Goal: Task Accomplishment & Management: Use online tool/utility

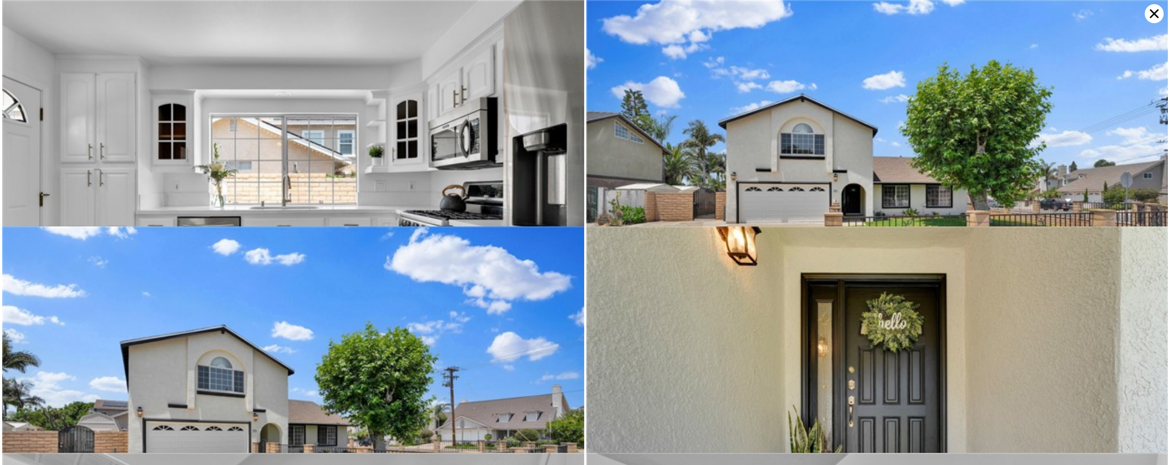
scroll to position [1131, 0]
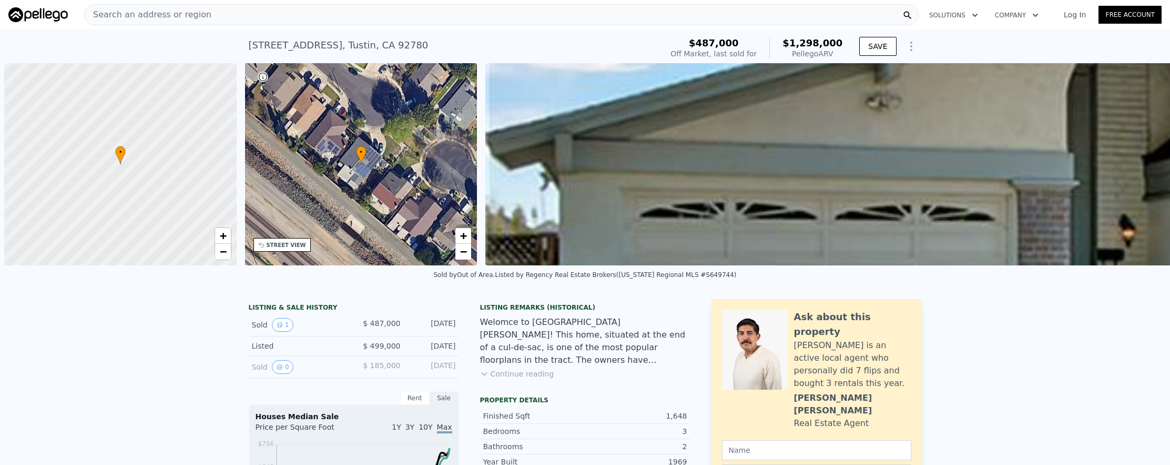
scroll to position [0, 4]
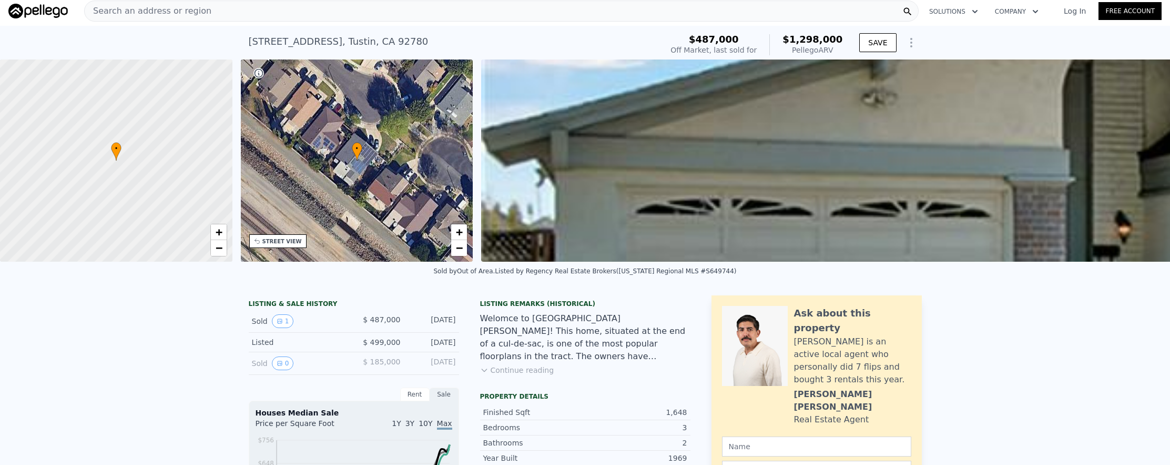
click at [444, 15] on div "Search an address or region" at bounding box center [501, 11] width 835 height 21
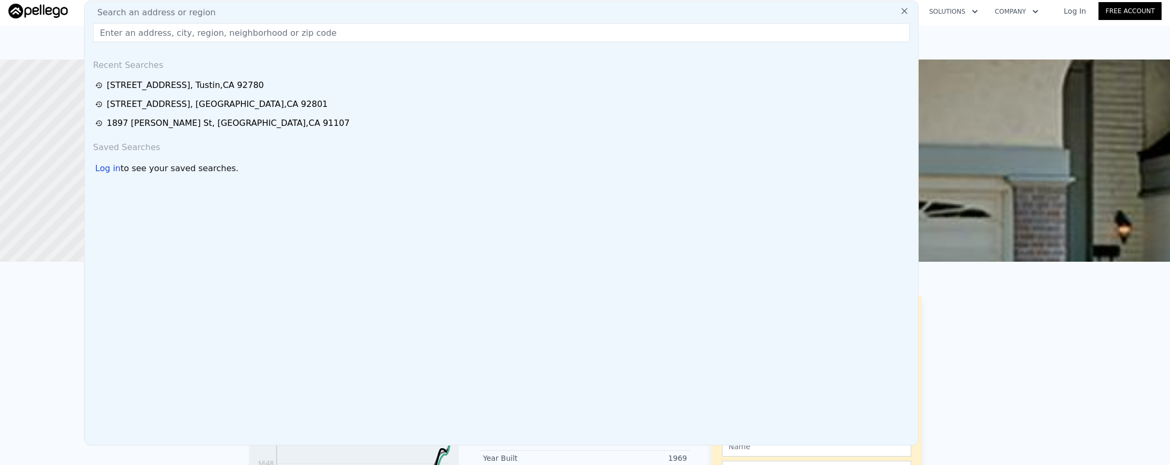
type input "3690"
type input "7150"
checkbox input "false"
checkbox input "true"
type input "$ 1,274,000"
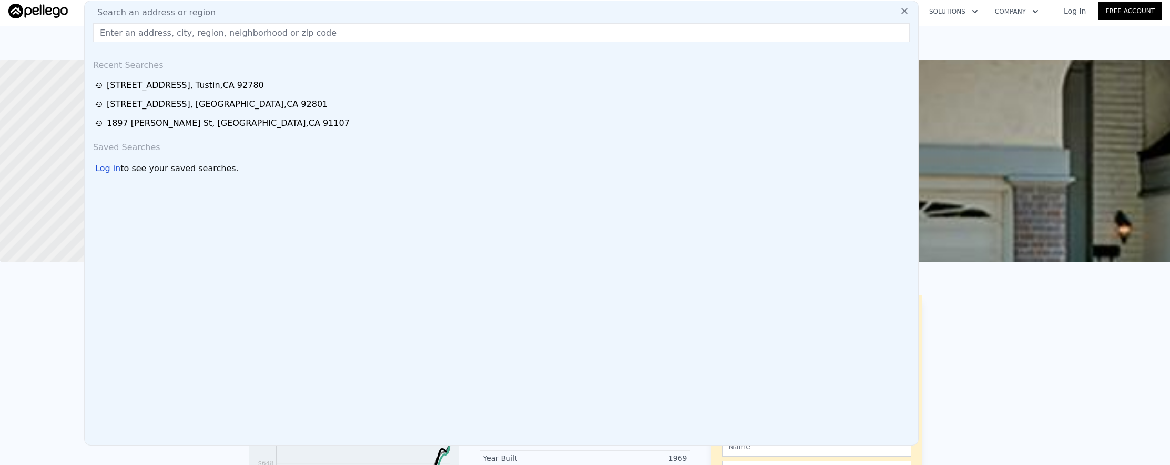
type input "-$ 71,225"
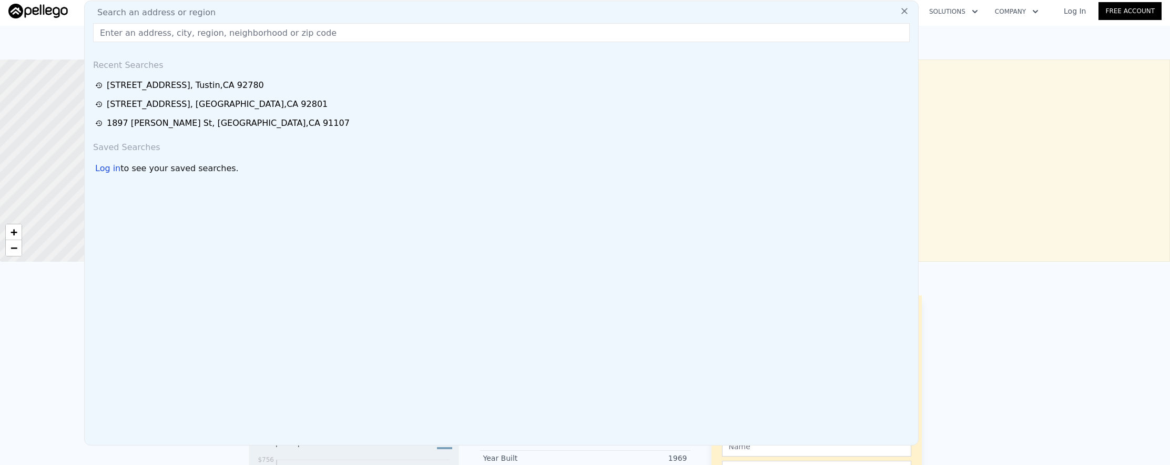
type input "[STREET_ADDRESS][PERSON_NAME]"
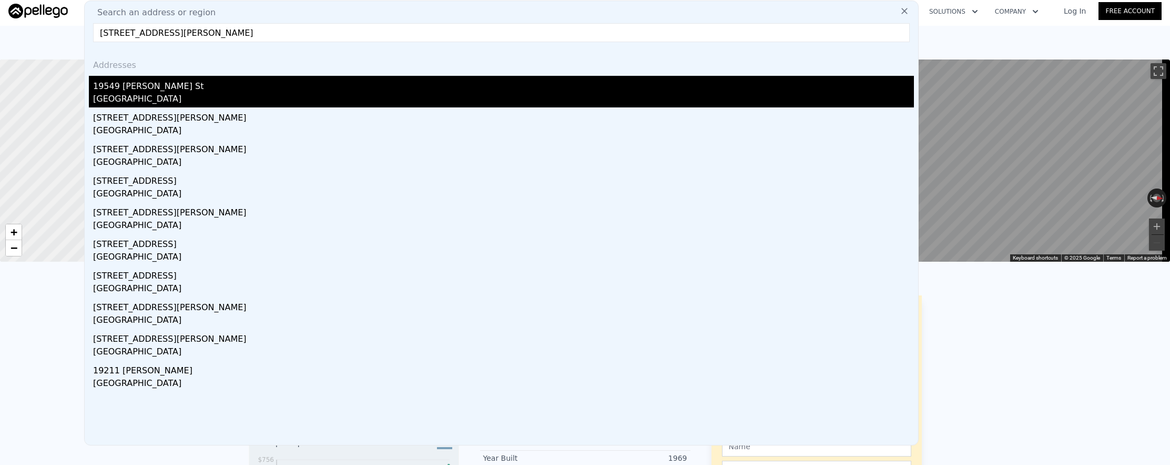
click at [334, 78] on div "19549 [PERSON_NAME] St" at bounding box center [503, 84] width 821 height 17
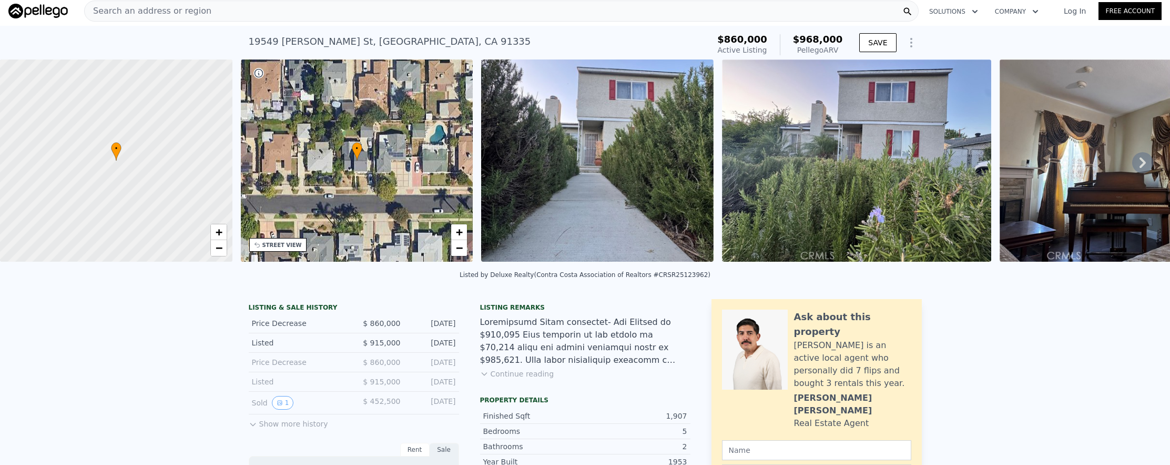
click at [154, 8] on span "Search an address or region" at bounding box center [148, 11] width 127 height 13
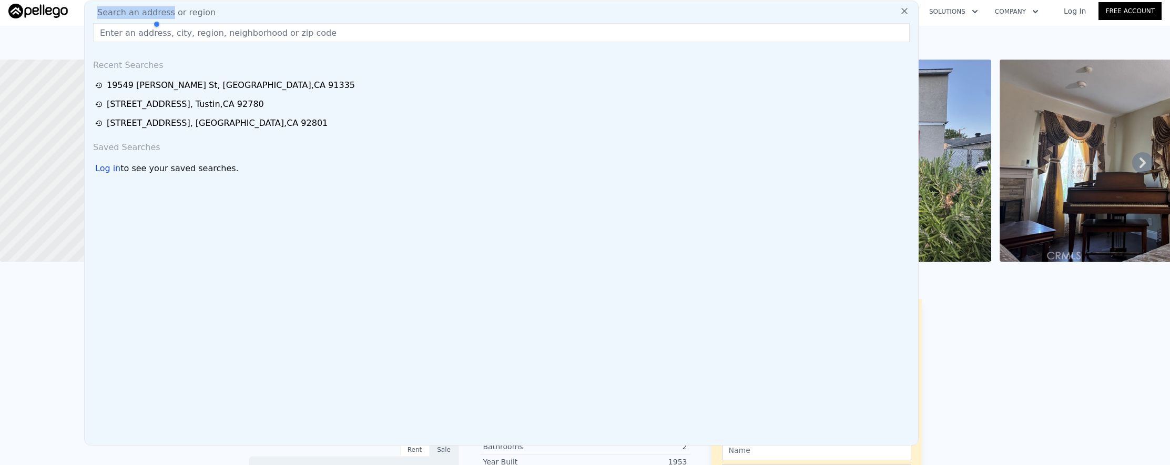
click at [154, 8] on div "Search an address or region Recent Searches [STREET_ADDRESS][PERSON_NAME] [STRE…" at bounding box center [501, 223] width 835 height 445
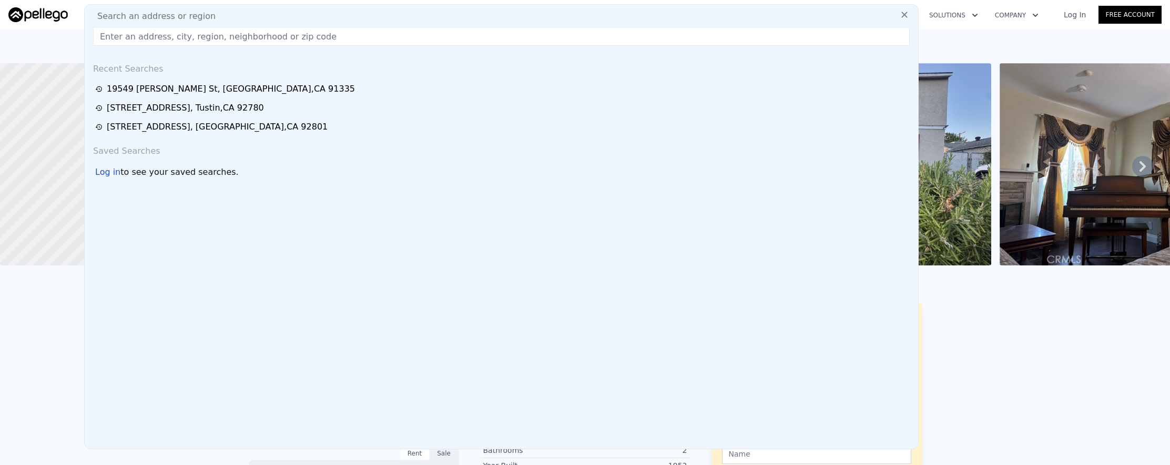
click at [166, 35] on input "text" at bounding box center [501, 36] width 817 height 19
paste input "[STREET_ADDRESS]"
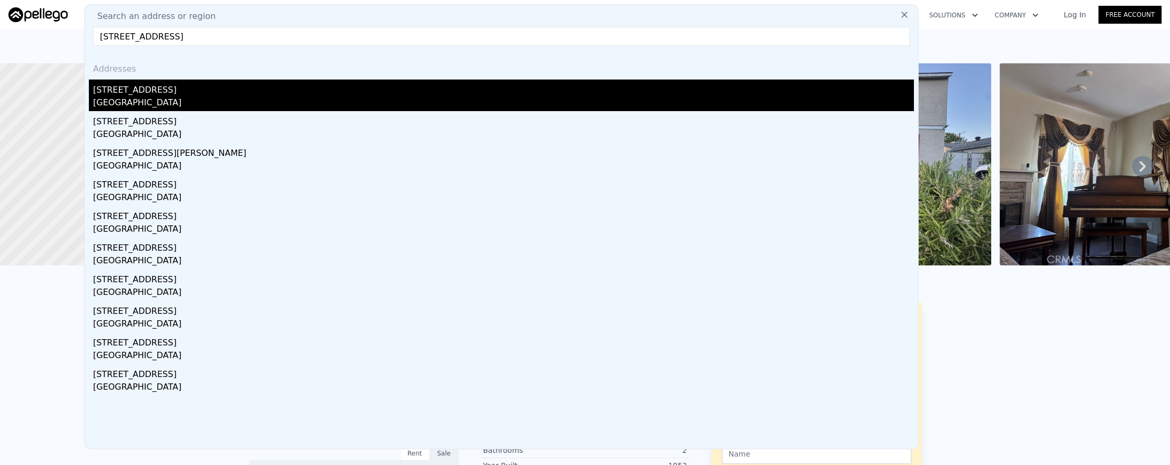
type input "[STREET_ADDRESS]"
click at [176, 88] on div "[STREET_ADDRESS]" at bounding box center [503, 87] width 821 height 17
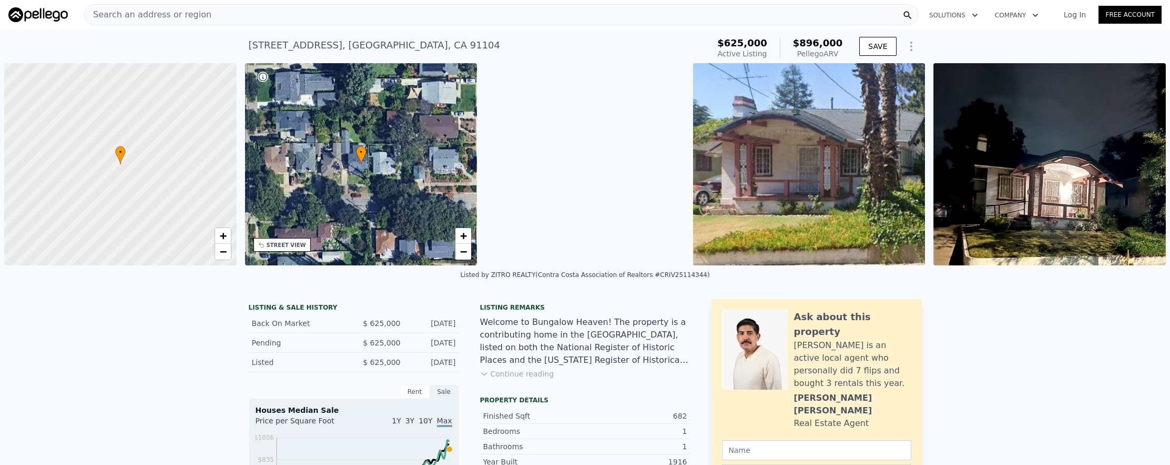
click at [191, 17] on span "Search an address or region" at bounding box center [148, 14] width 127 height 13
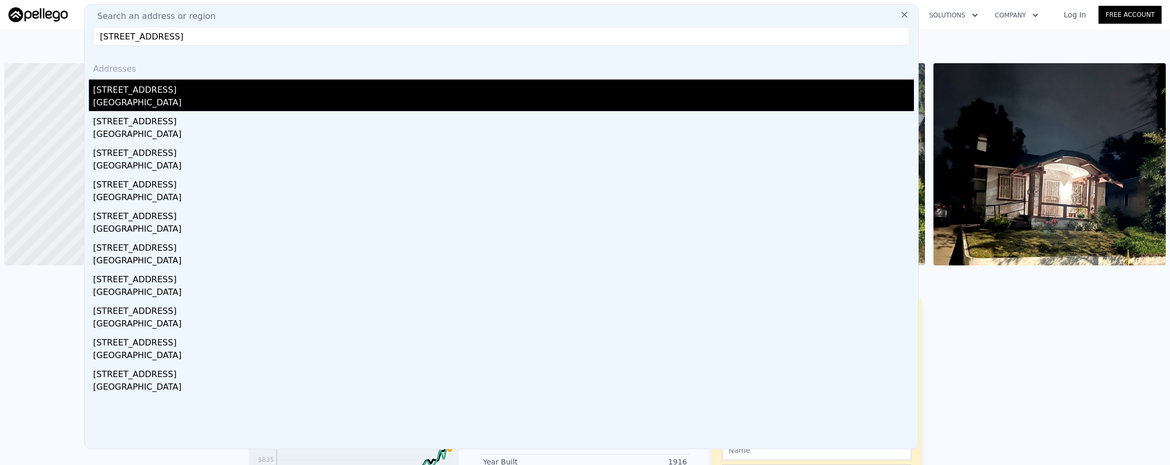
type input "[STREET_ADDRESS]"
click at [229, 86] on div "[STREET_ADDRESS]" at bounding box center [503, 87] width 821 height 17
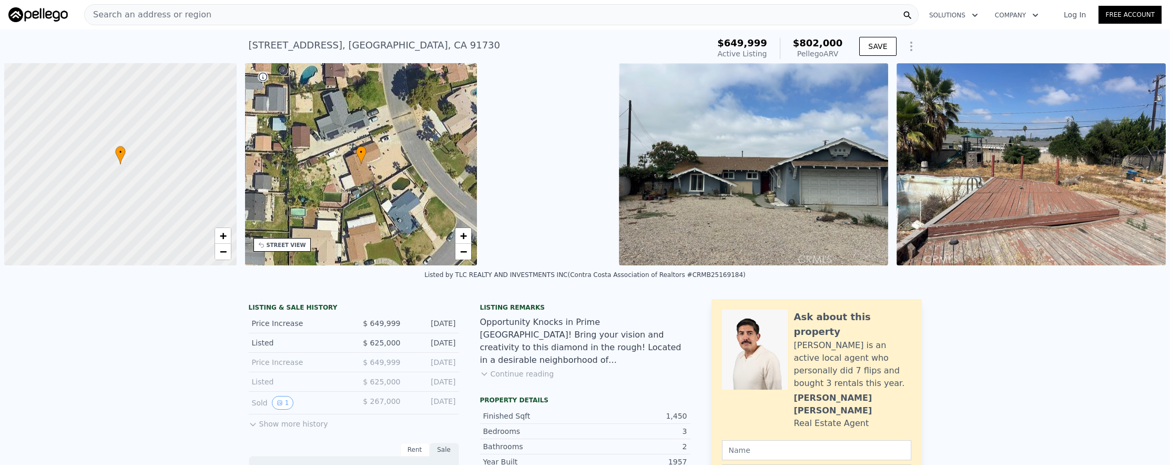
click at [159, 16] on span "Search an address or region" at bounding box center [148, 14] width 127 height 13
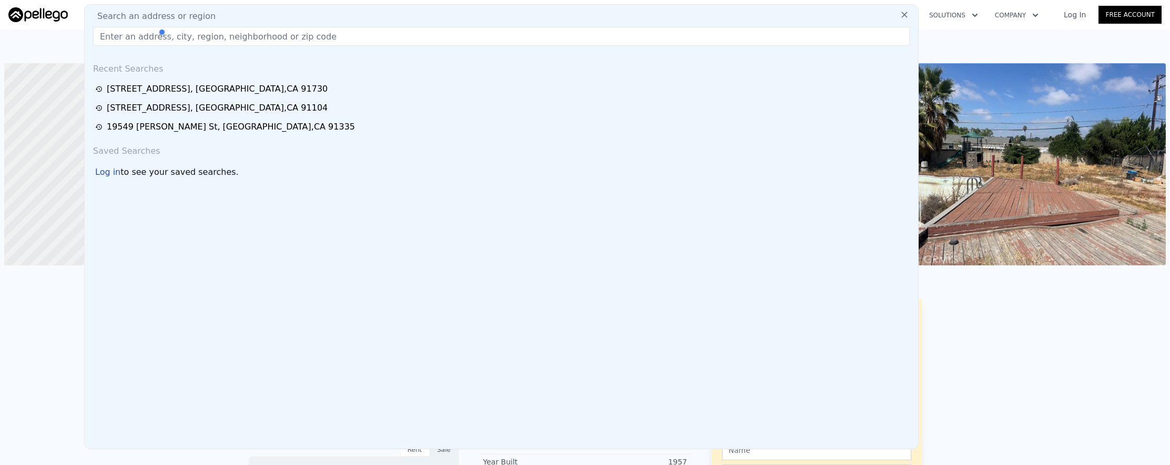
click at [189, 33] on div at bounding box center [207, 32] width 100 height 21
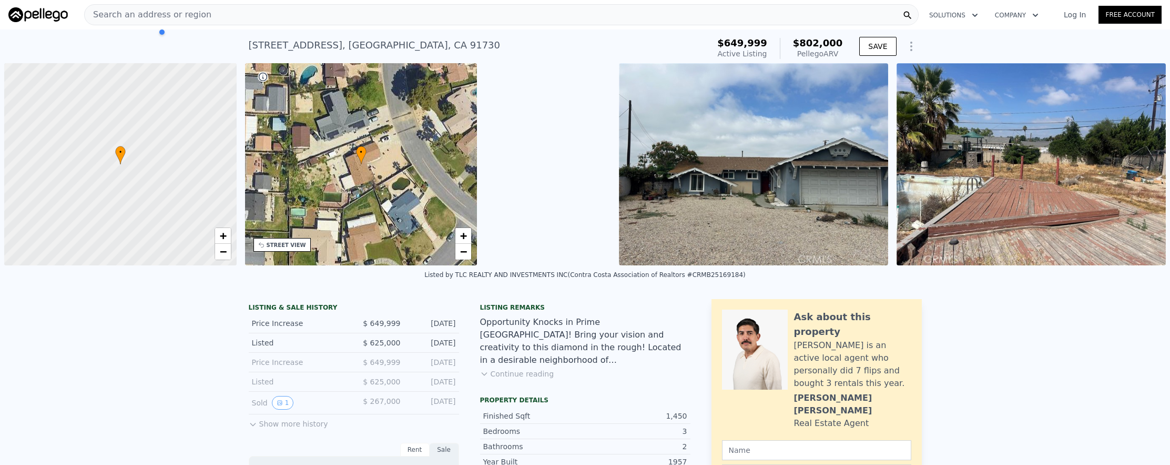
click at [223, 26] on div at bounding box center [207, 32] width 100 height 21
click at [218, 20] on div "Search an address or region" at bounding box center [501, 14] width 835 height 21
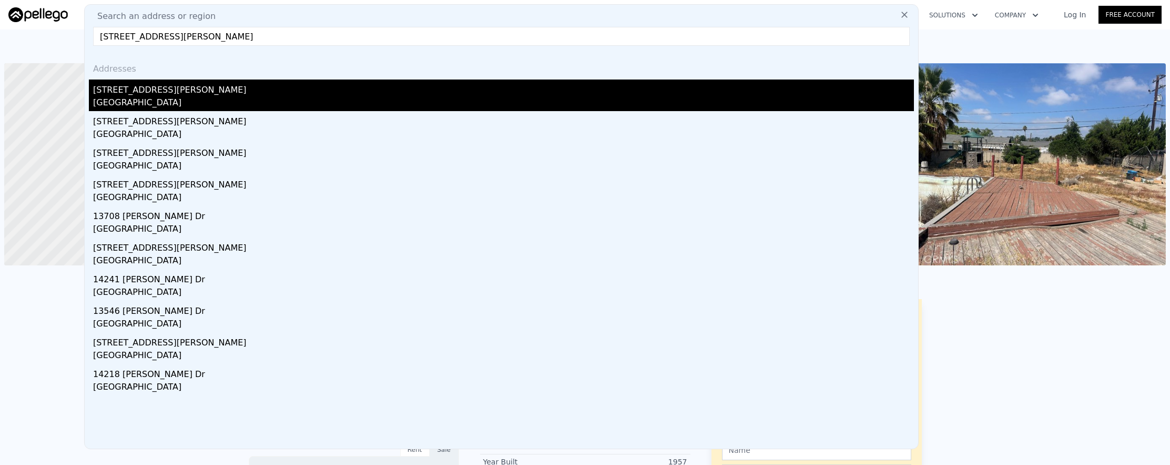
type input "[STREET_ADDRESS][PERSON_NAME]"
click at [223, 88] on div "[STREET_ADDRESS][PERSON_NAME]" at bounding box center [503, 87] width 821 height 17
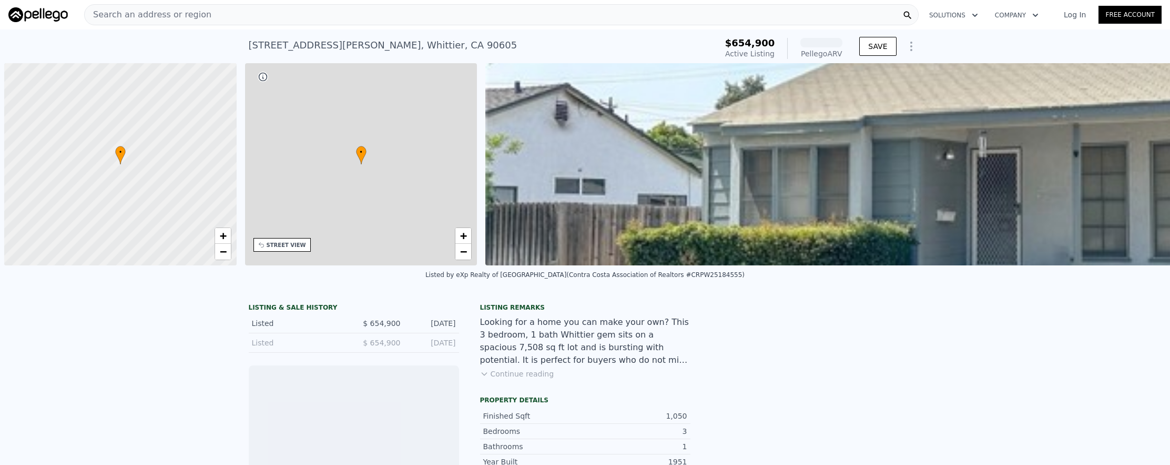
scroll to position [0, 4]
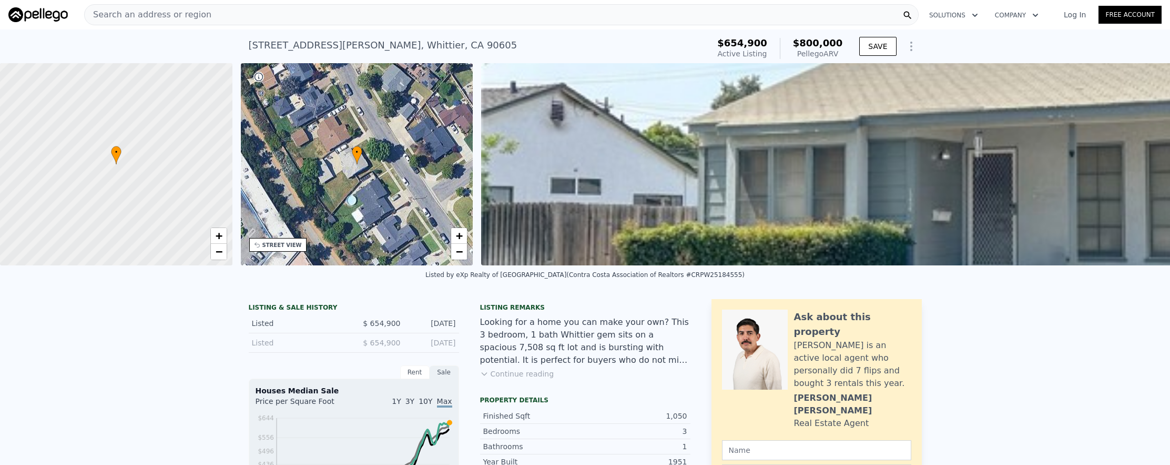
click at [336, 16] on div "Search an address or region" at bounding box center [501, 14] width 835 height 21
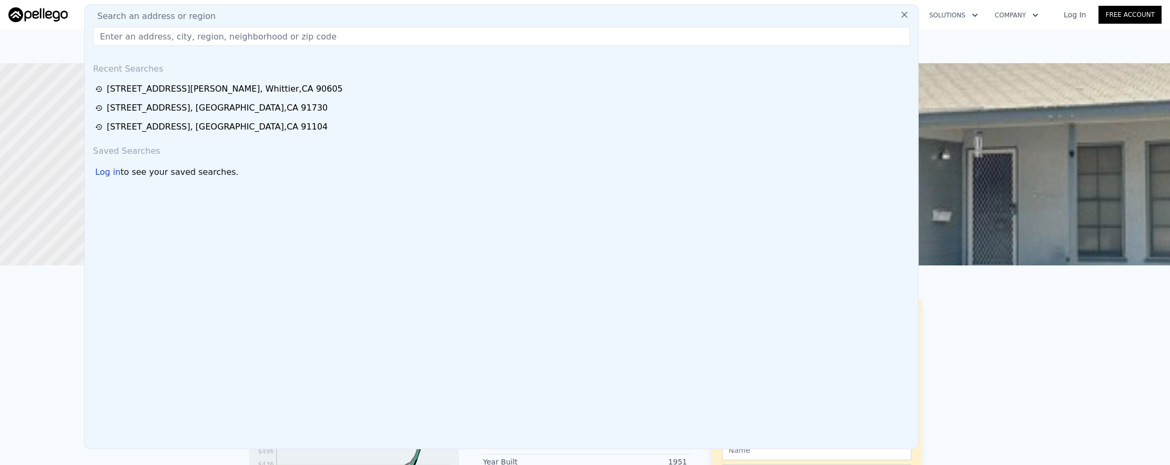
click at [338, 32] on input "text" at bounding box center [501, 36] width 817 height 19
paste input "[STREET_ADDRESS][US_STATE]"
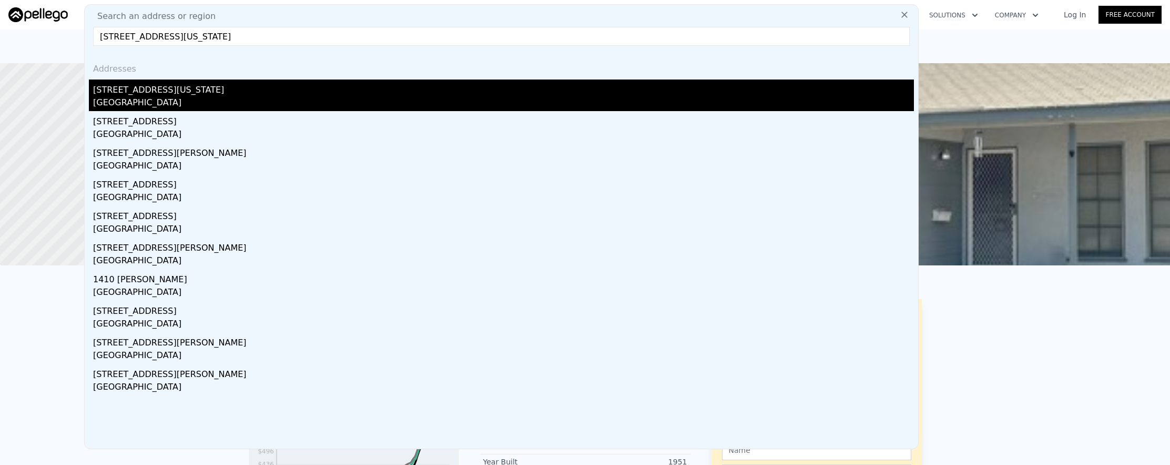
type input "[STREET_ADDRESS][US_STATE]"
click at [348, 97] on div "[GEOGRAPHIC_DATA]" at bounding box center [503, 103] width 821 height 15
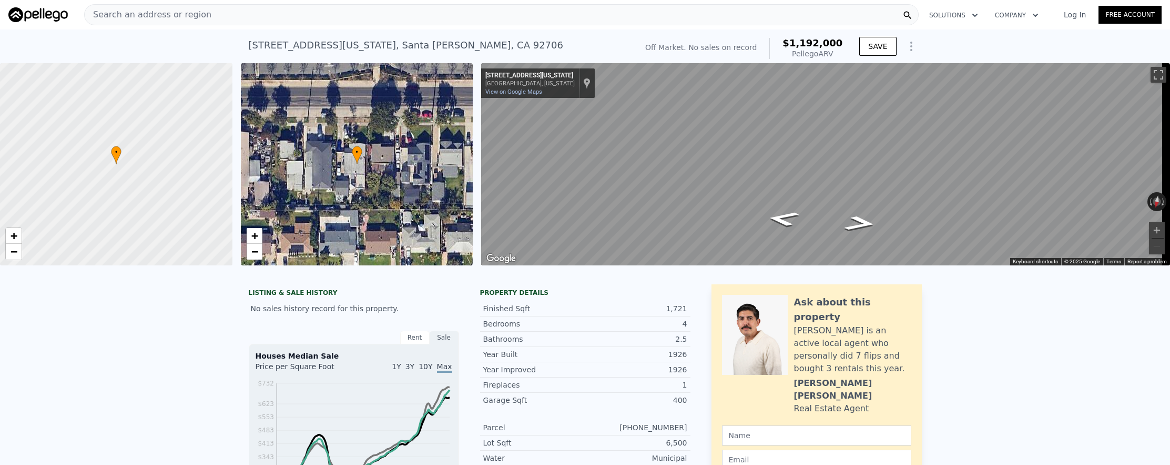
click at [297, 16] on div "Search an address or region" at bounding box center [501, 14] width 835 height 21
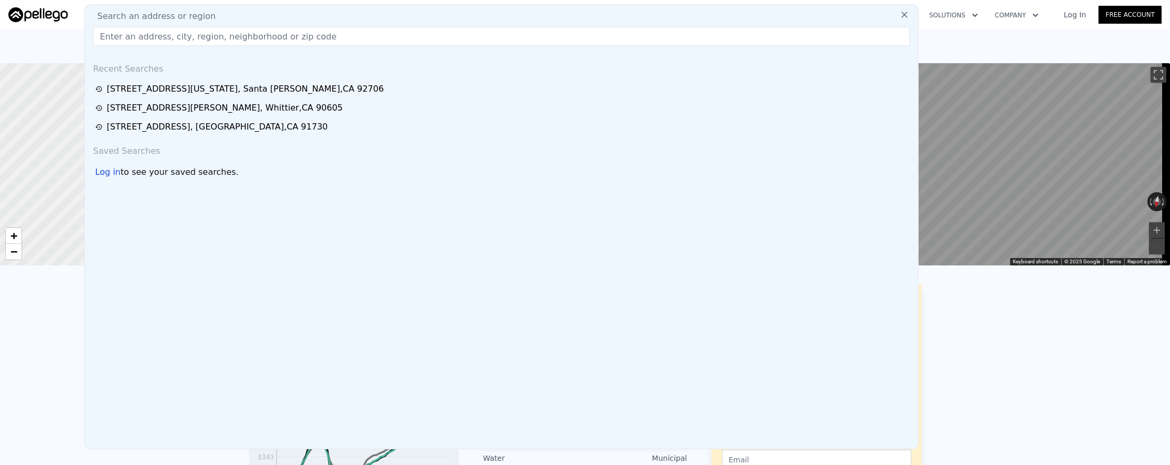
click at [301, 35] on input "text" at bounding box center [501, 36] width 817 height 19
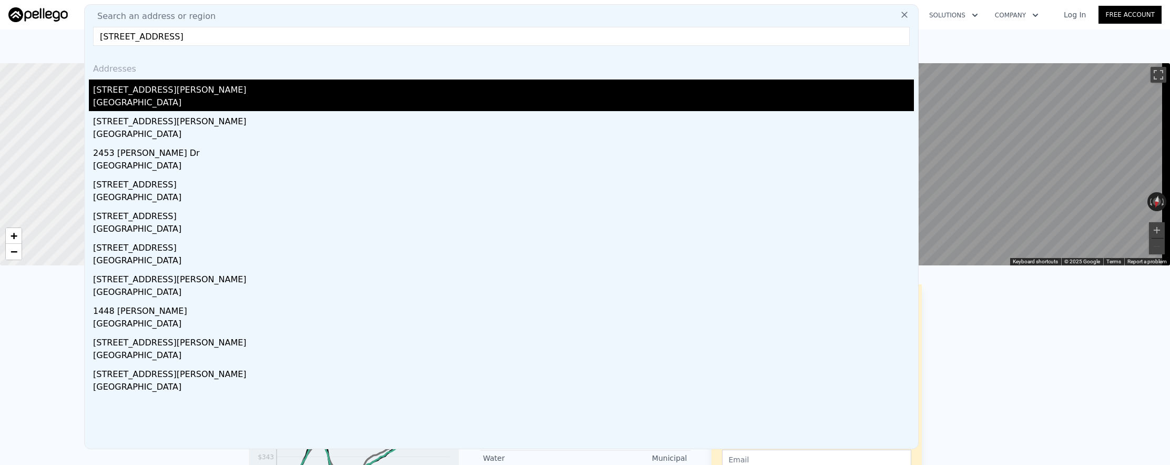
type input "[STREET_ADDRESS]"
click at [274, 85] on div "[STREET_ADDRESS][PERSON_NAME]" at bounding box center [503, 87] width 821 height 17
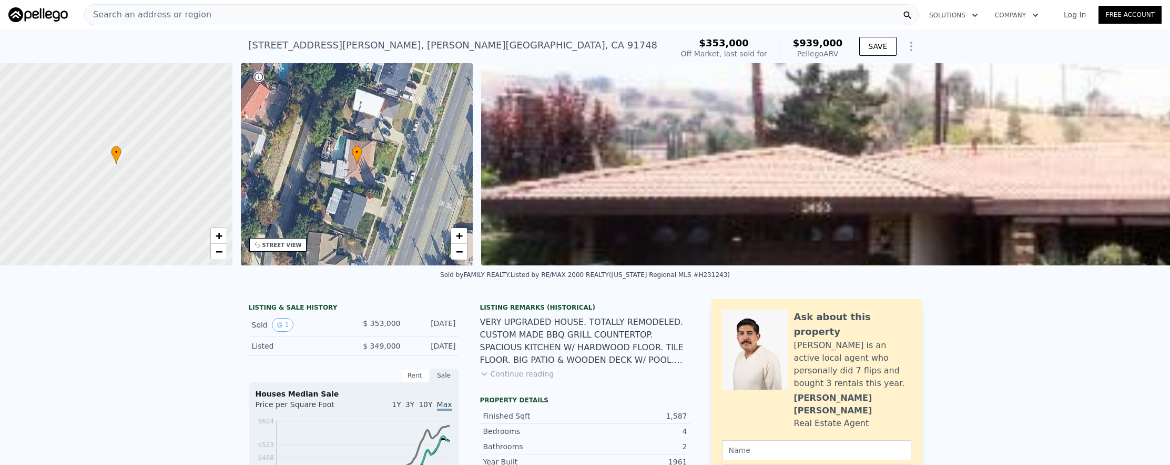
click at [231, 19] on div "Search an address or region" at bounding box center [501, 14] width 835 height 21
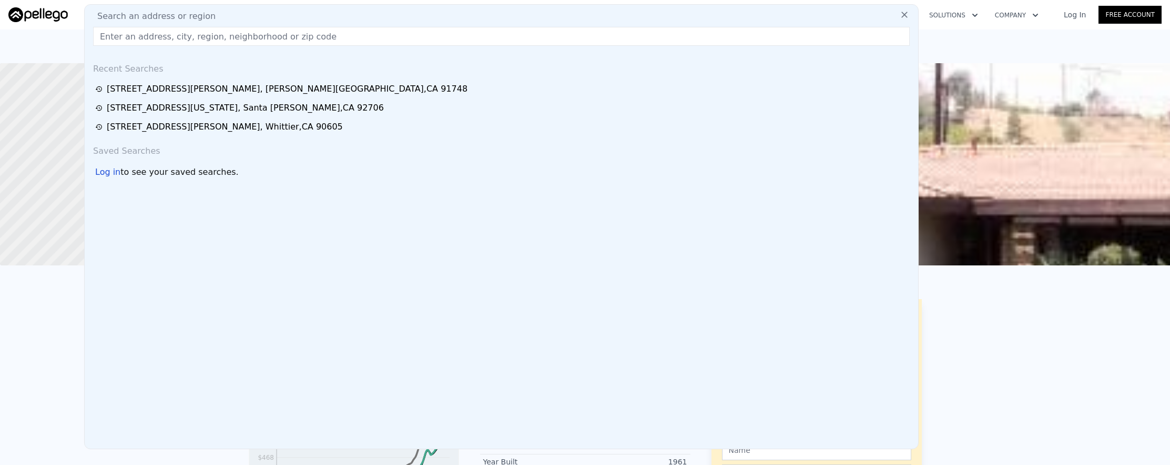
click at [231, 19] on div "Search an address or region" at bounding box center [501, 16] width 825 height 13
click at [235, 39] on input "text" at bounding box center [501, 36] width 817 height 19
paste input "[STREET_ADDRESS]"
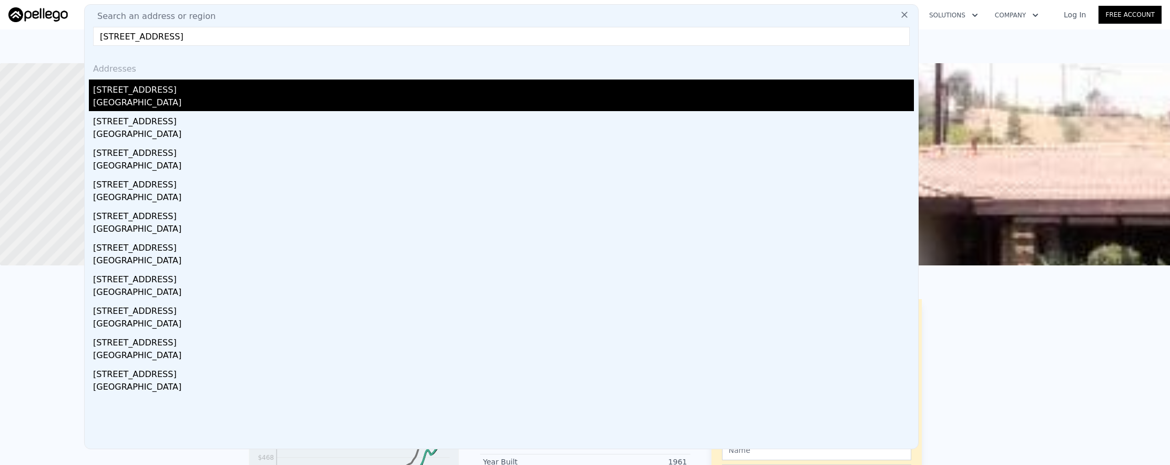
type input "[STREET_ADDRESS]"
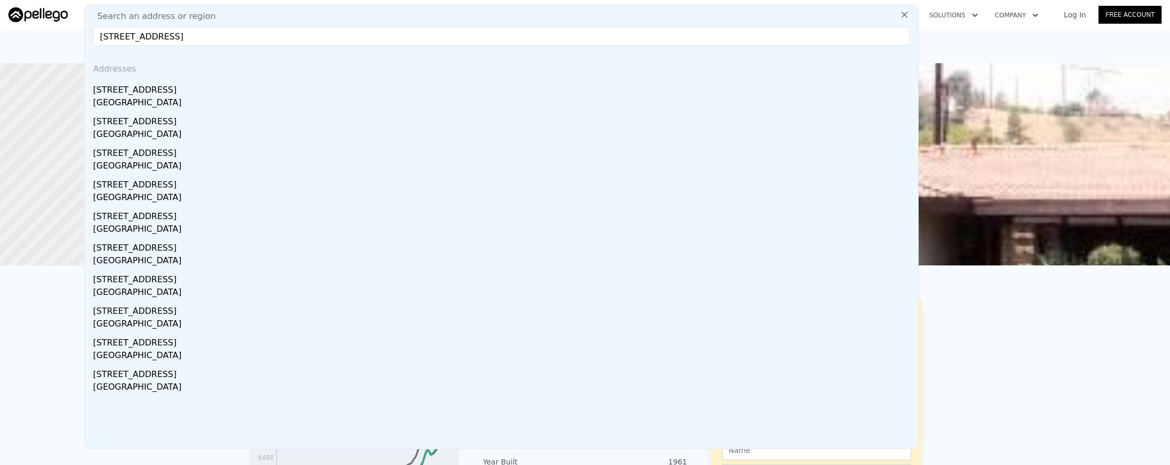
drag, startPoint x: 243, startPoint y: 90, endPoint x: 300, endPoint y: 103, distance: 58.7
click at [243, 89] on div "[STREET_ADDRESS]" at bounding box center [503, 87] width 821 height 17
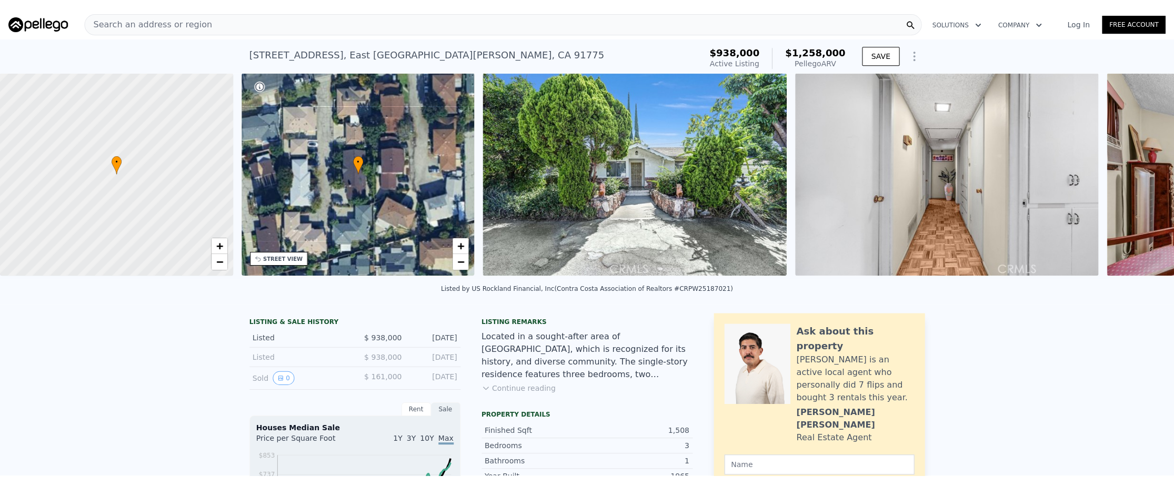
scroll to position [0, 4]
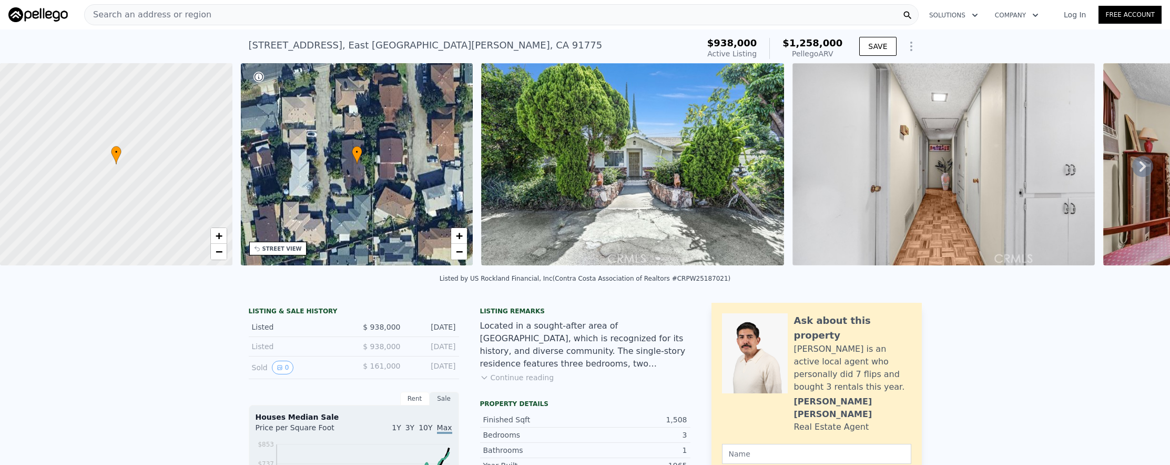
click at [449, 16] on div "Search an address or region" at bounding box center [501, 14] width 835 height 21
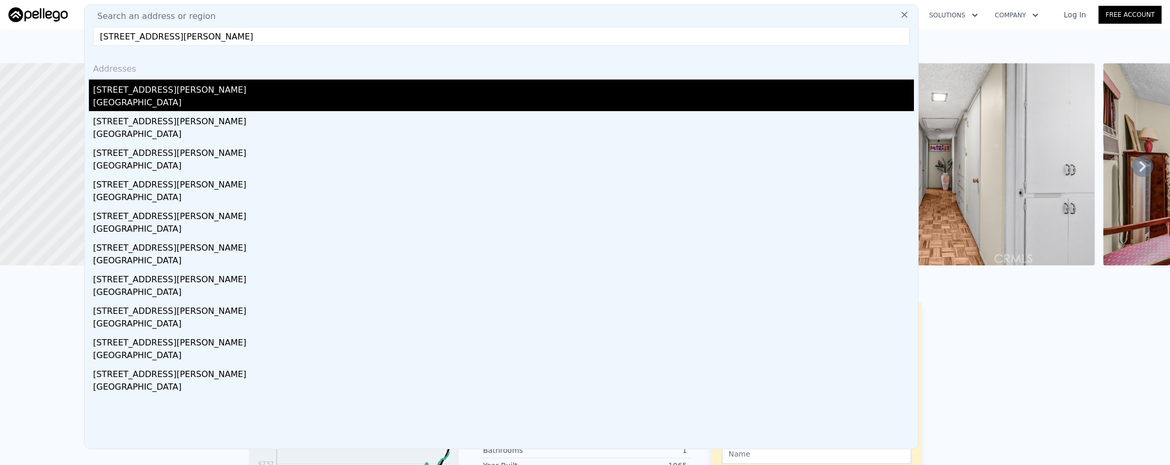
type input "[STREET_ADDRESS][PERSON_NAME]"
click at [426, 88] on div "[STREET_ADDRESS][PERSON_NAME]" at bounding box center [503, 87] width 821 height 17
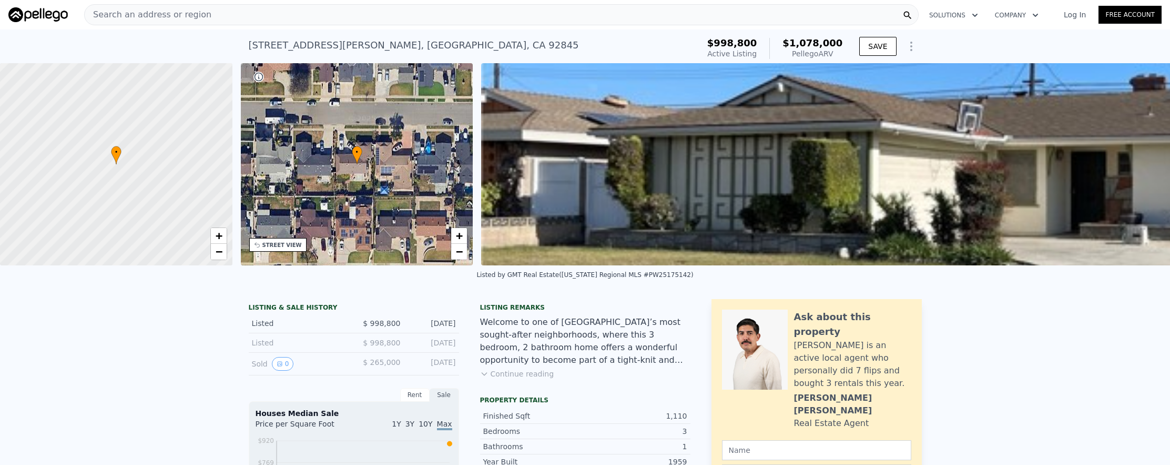
click at [467, 23] on div "Search an address or region" at bounding box center [501, 14] width 835 height 21
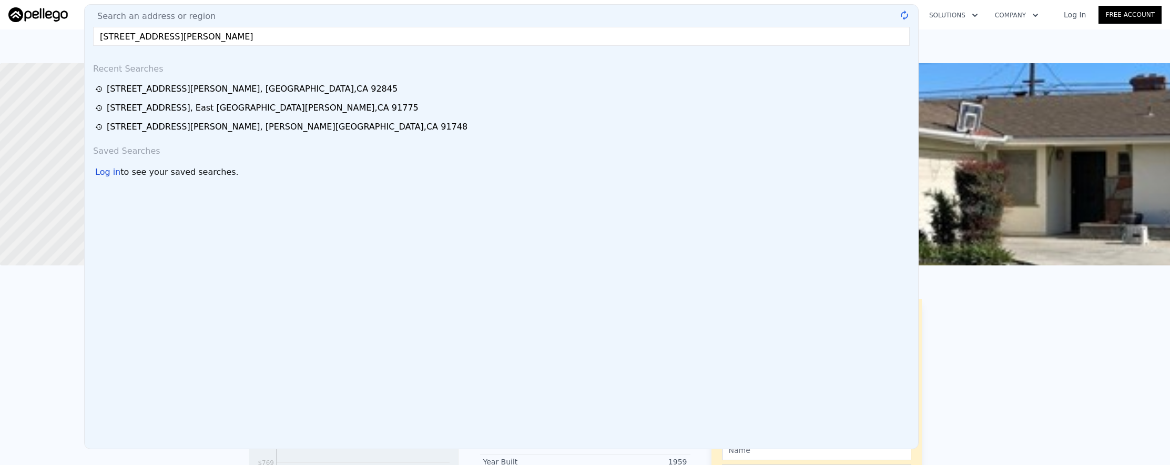
type input "[STREET_ADDRESS][PERSON_NAME]"
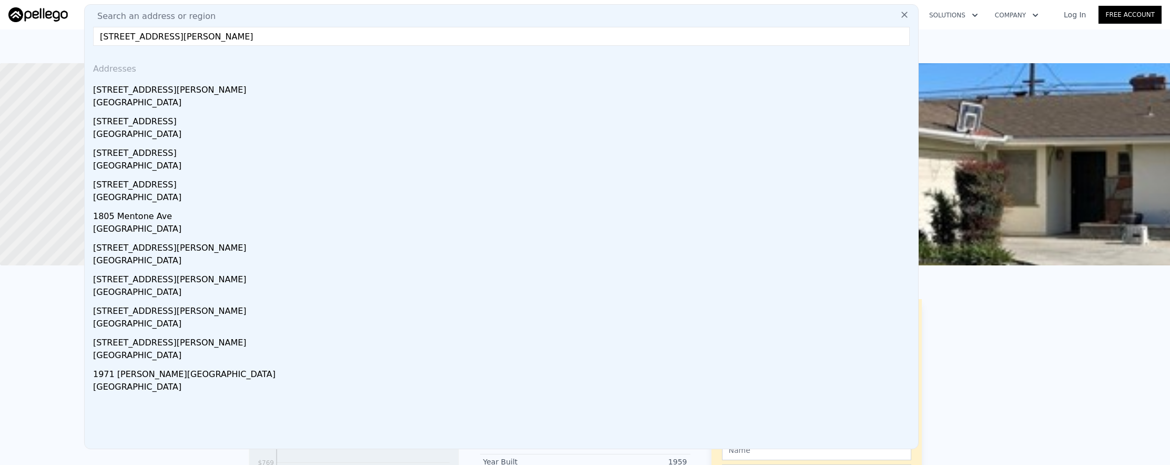
drag, startPoint x: 219, startPoint y: 92, endPoint x: 234, endPoint y: 92, distance: 14.7
click at [219, 92] on div "[STREET_ADDRESS][PERSON_NAME]" at bounding box center [503, 87] width 821 height 17
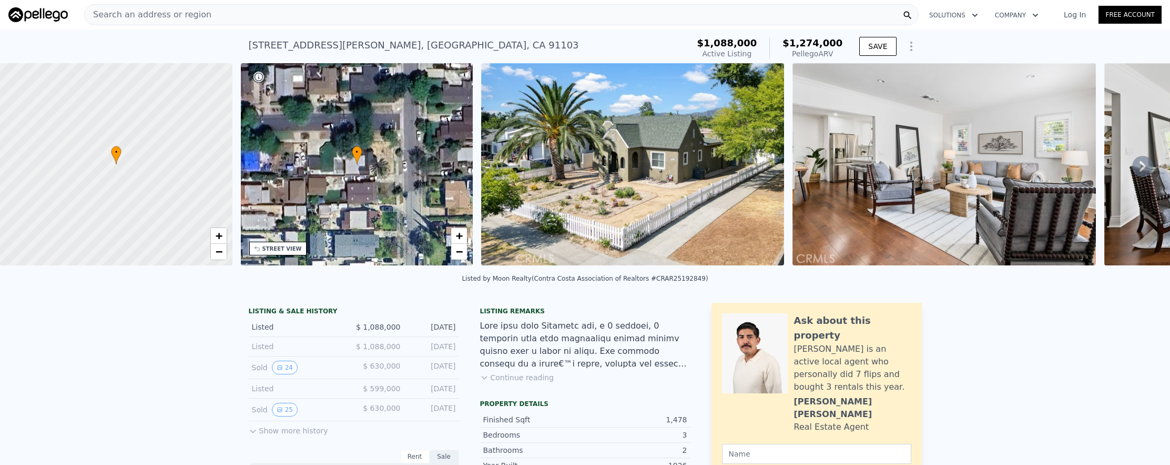
click at [248, 22] on div "Search an address or region" at bounding box center [501, 14] width 835 height 21
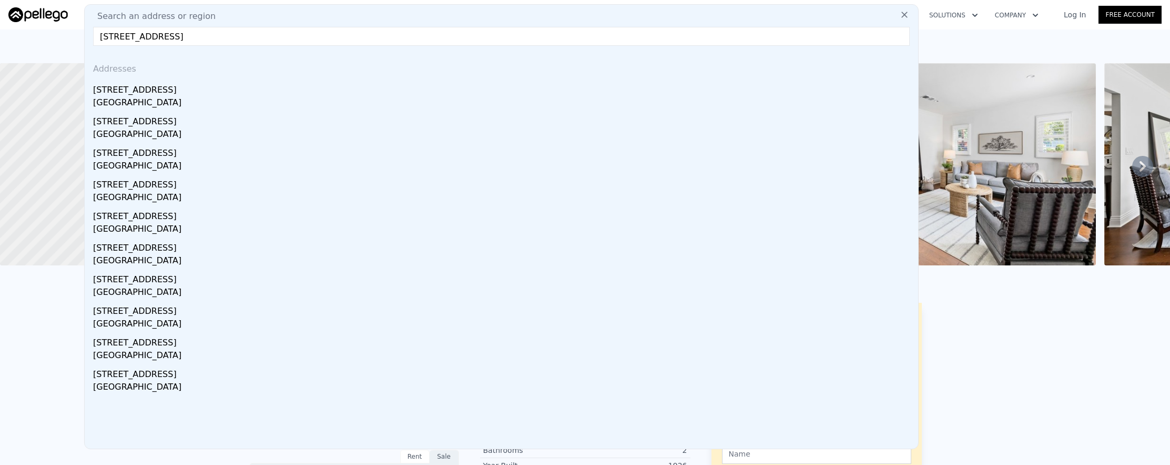
type input "[STREET_ADDRESS]"
click at [309, 96] on div "[GEOGRAPHIC_DATA]" at bounding box center [503, 103] width 821 height 15
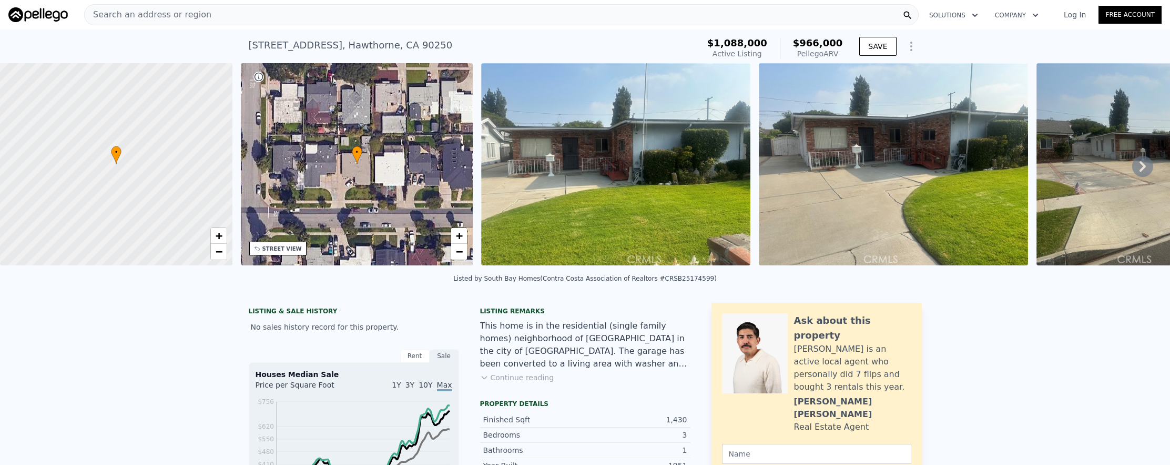
click at [507, 382] on button "Continue reading" at bounding box center [517, 377] width 74 height 11
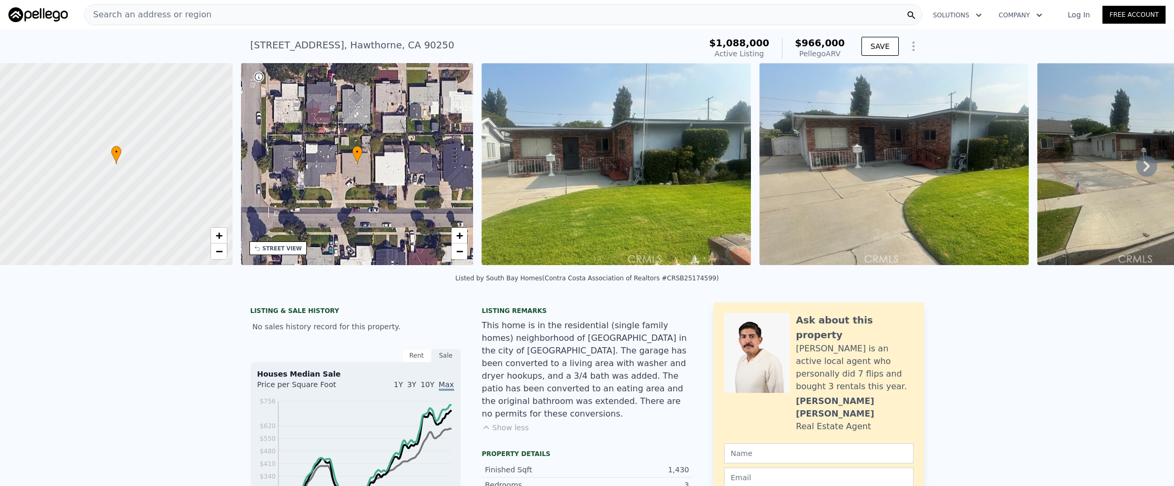
drag, startPoint x: 83, startPoint y: 474, endPoint x: 76, endPoint y: 477, distance: 7.1
click at [304, 18] on div "Search an address or region" at bounding box center [503, 14] width 838 height 21
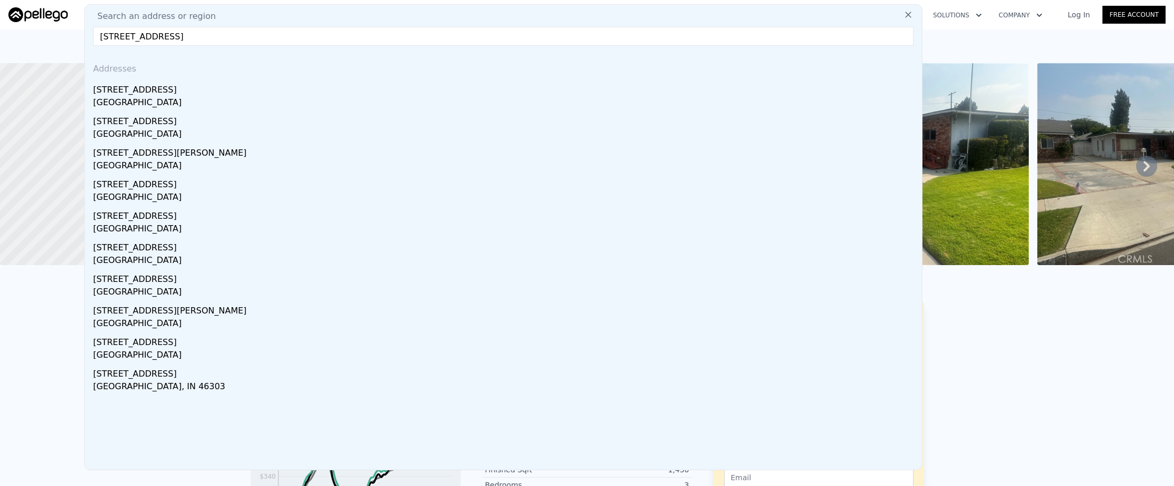
type input "[STREET_ADDRESS]"
click at [334, 94] on div "[STREET_ADDRESS]" at bounding box center [505, 87] width 824 height 17
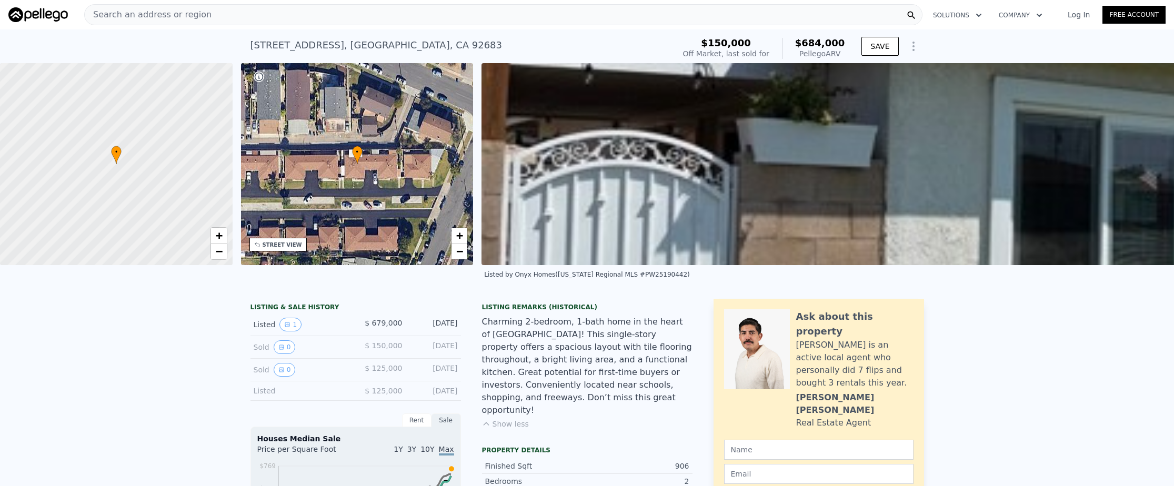
click at [355, 26] on div "Search an address or region Solutions Company Open main menu Log In Free Account" at bounding box center [586, 14] width 1157 height 25
click at [353, 23] on div "Search an address or region" at bounding box center [503, 14] width 838 height 21
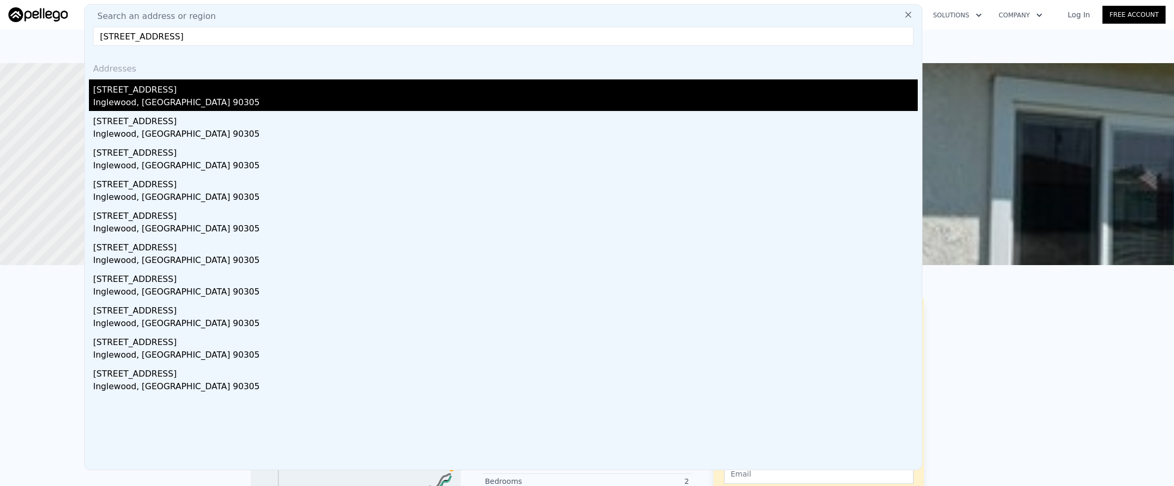
type input "[STREET_ADDRESS]"
click at [397, 97] on div "Inglewood, [GEOGRAPHIC_DATA] 90305" at bounding box center [505, 103] width 824 height 15
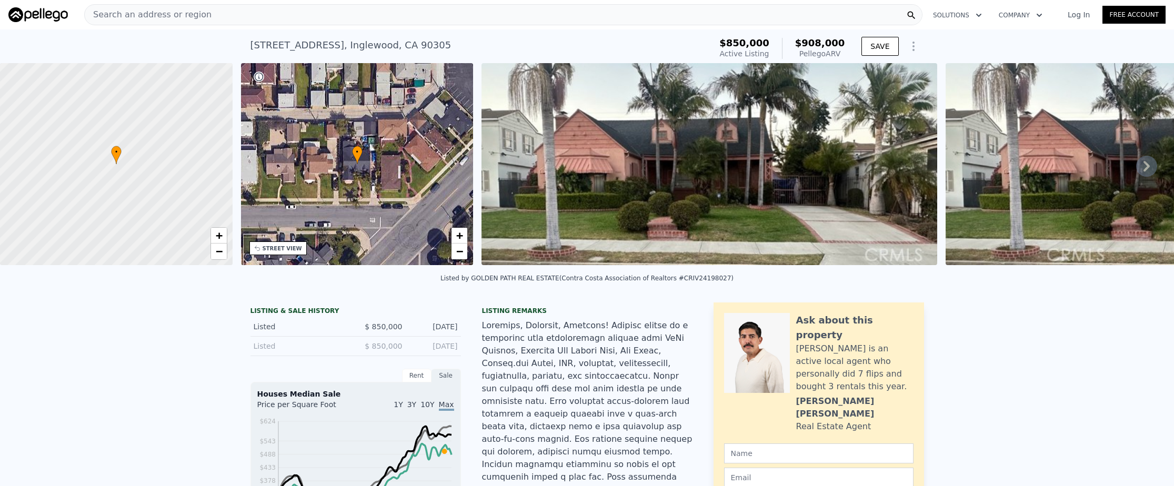
click at [287, 16] on div "Search an address or region" at bounding box center [503, 14] width 838 height 21
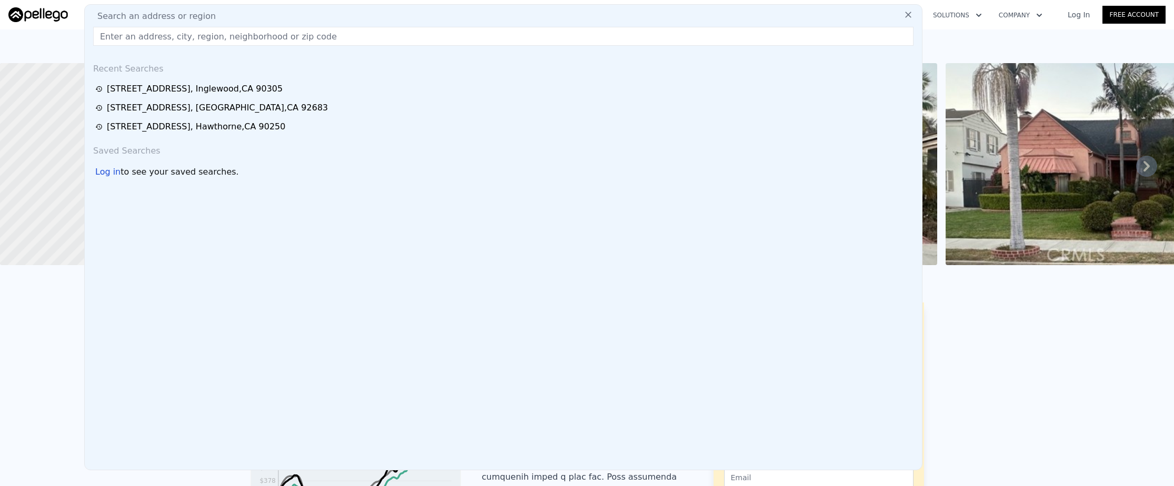
paste input "[STREET_ADDRESS]"
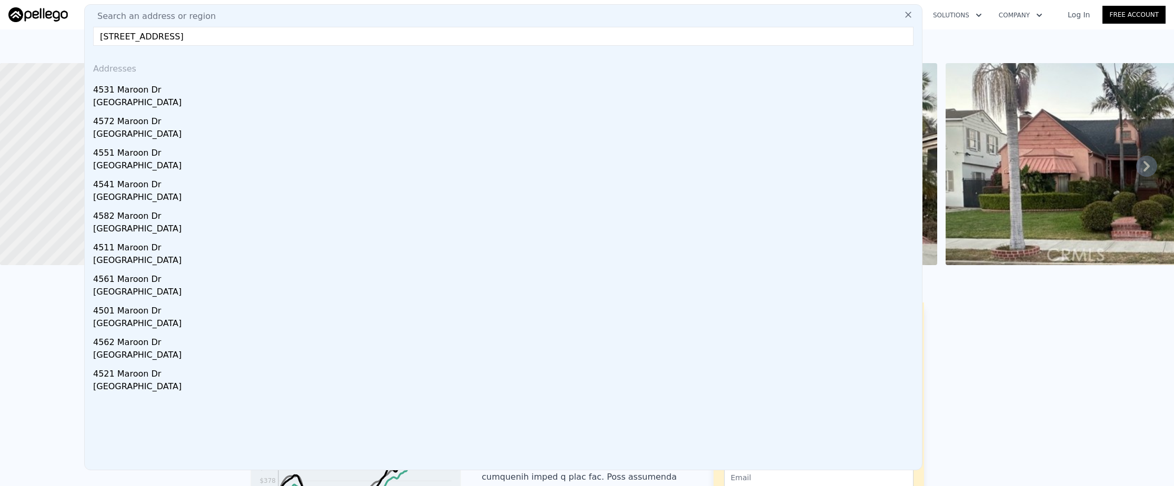
type input "[STREET_ADDRESS]"
click at [340, 92] on div "4531 Maroon Dr" at bounding box center [505, 87] width 824 height 17
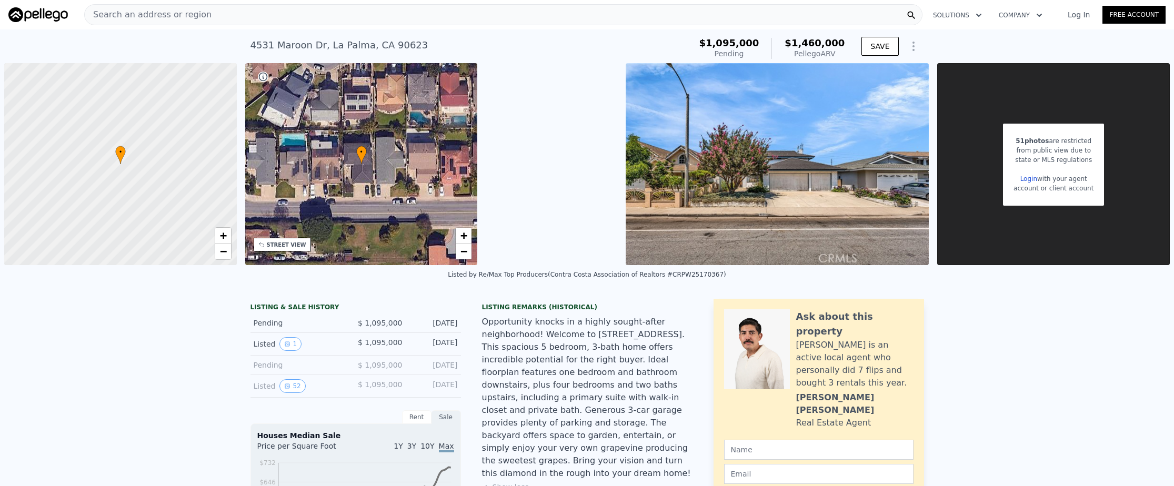
click at [342, 24] on div "Search an address or region" at bounding box center [503, 14] width 838 height 21
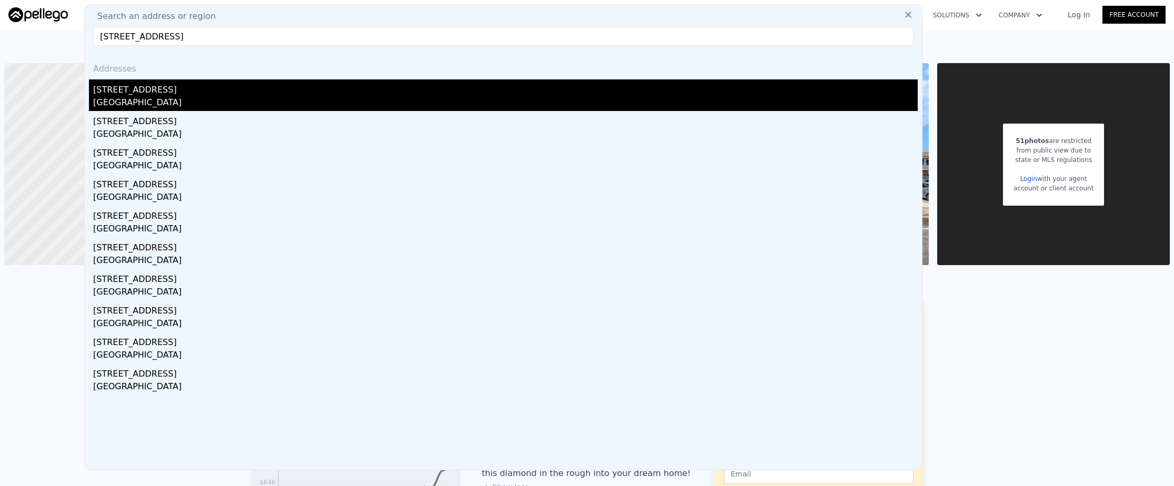
type input "[STREET_ADDRESS]"
click at [369, 93] on div "[STREET_ADDRESS]" at bounding box center [505, 87] width 824 height 17
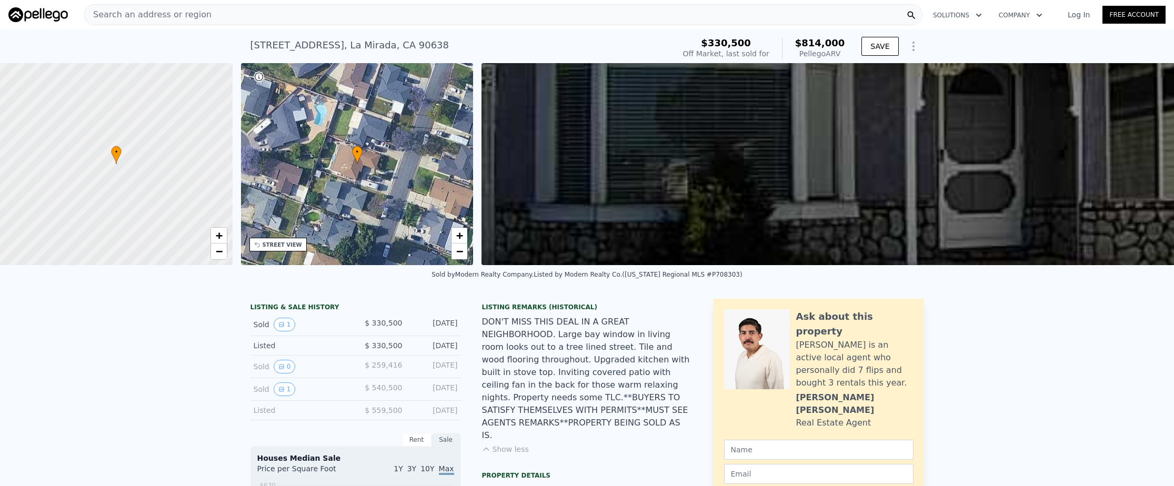
click at [399, 18] on div "Search an address or region" at bounding box center [503, 14] width 838 height 21
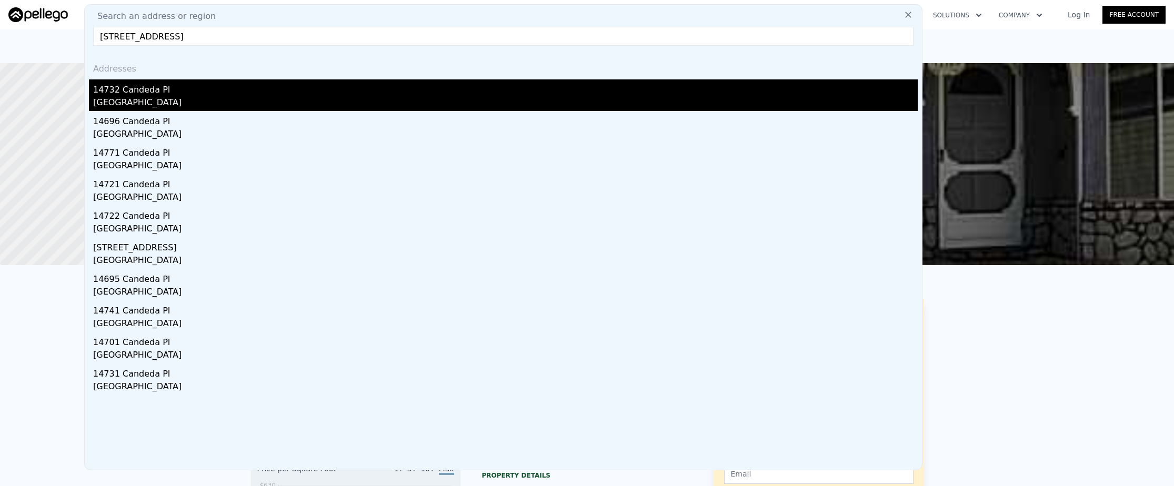
type input "[STREET_ADDRESS]"
click at [385, 89] on div "14732 Candeda Pl" at bounding box center [505, 87] width 824 height 17
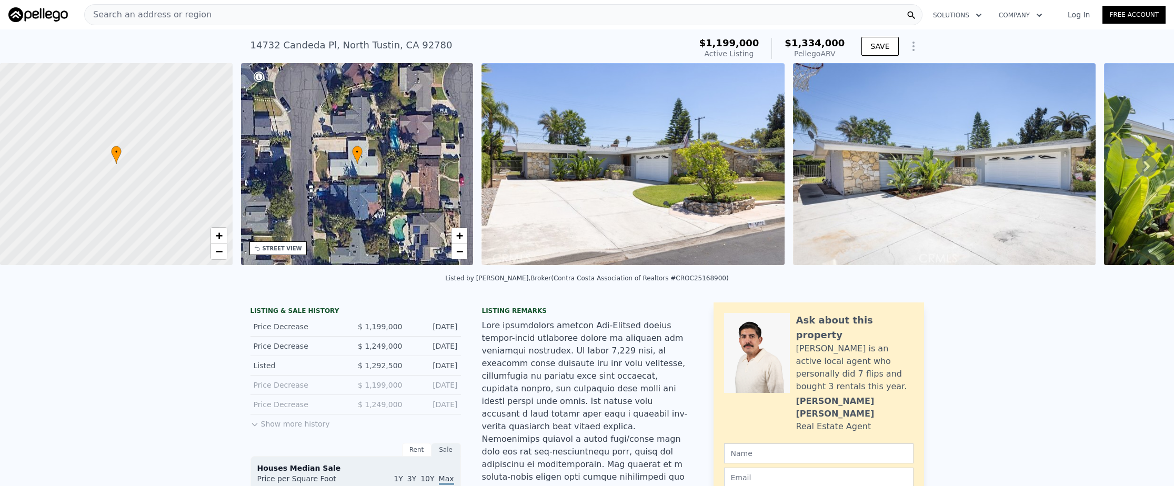
click at [302, 21] on div "Search an address or region" at bounding box center [503, 14] width 838 height 21
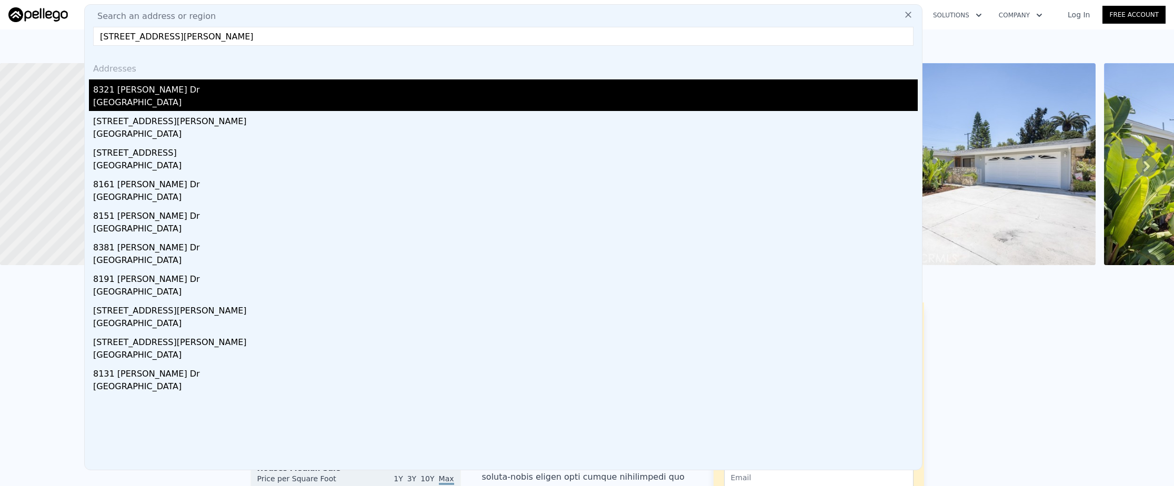
type input "[STREET_ADDRESS][PERSON_NAME]"
click at [376, 99] on div "[GEOGRAPHIC_DATA]" at bounding box center [505, 103] width 824 height 15
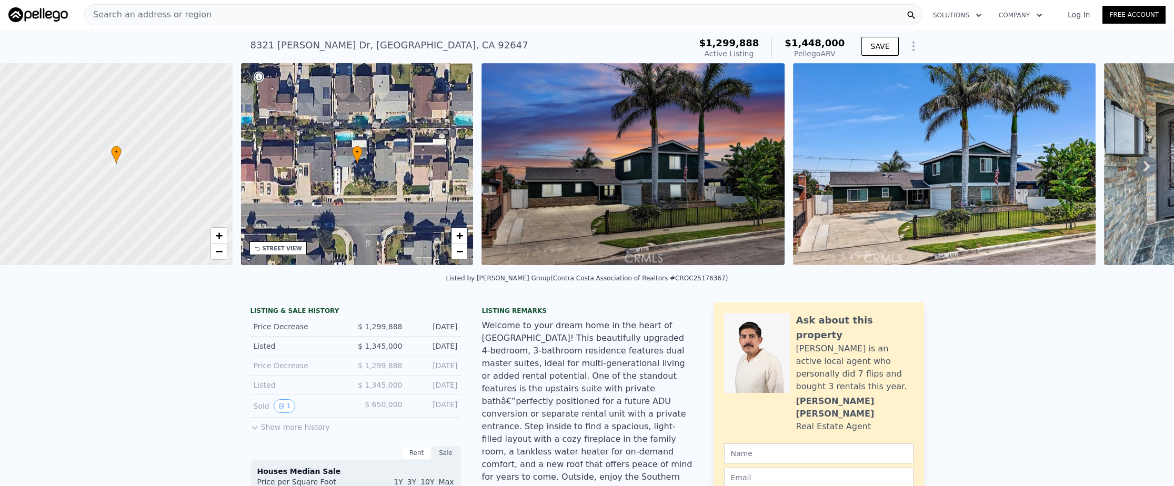
click at [265, 17] on div "Search an address or region" at bounding box center [503, 14] width 838 height 21
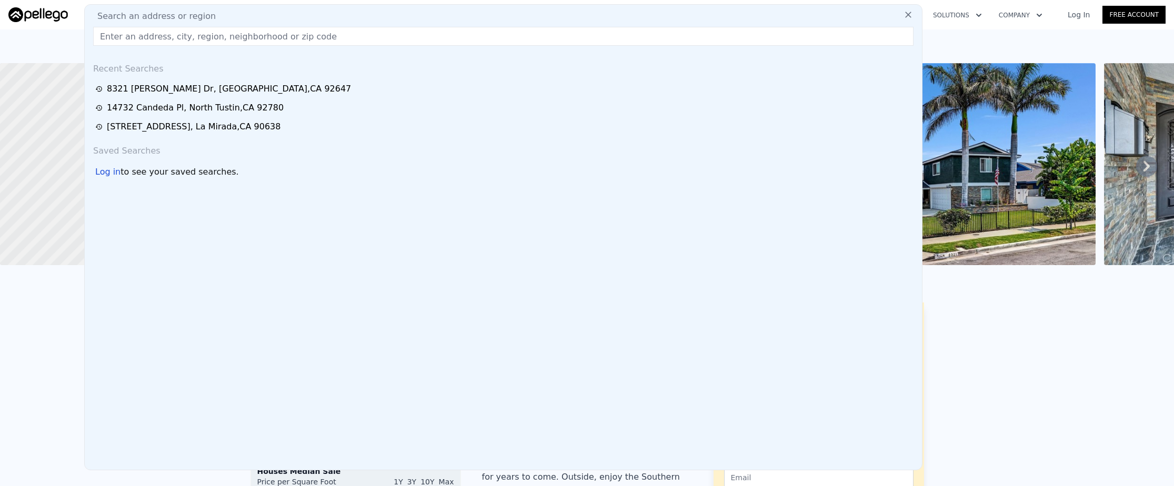
click at [266, 32] on input "text" at bounding box center [503, 36] width 820 height 19
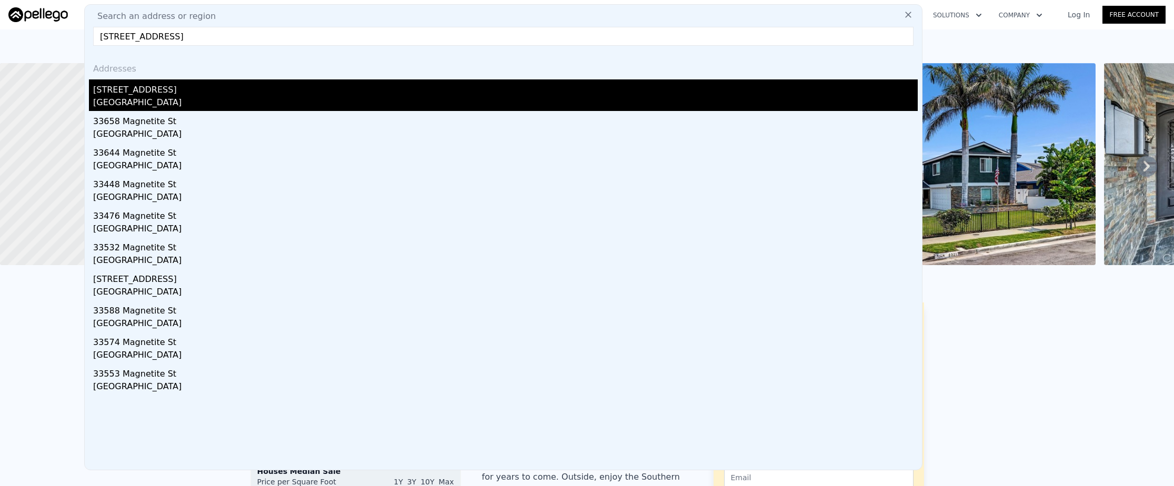
type input "[STREET_ADDRESS]"
click at [264, 93] on div "[STREET_ADDRESS]" at bounding box center [505, 87] width 824 height 17
